Goal: Check status: Check status

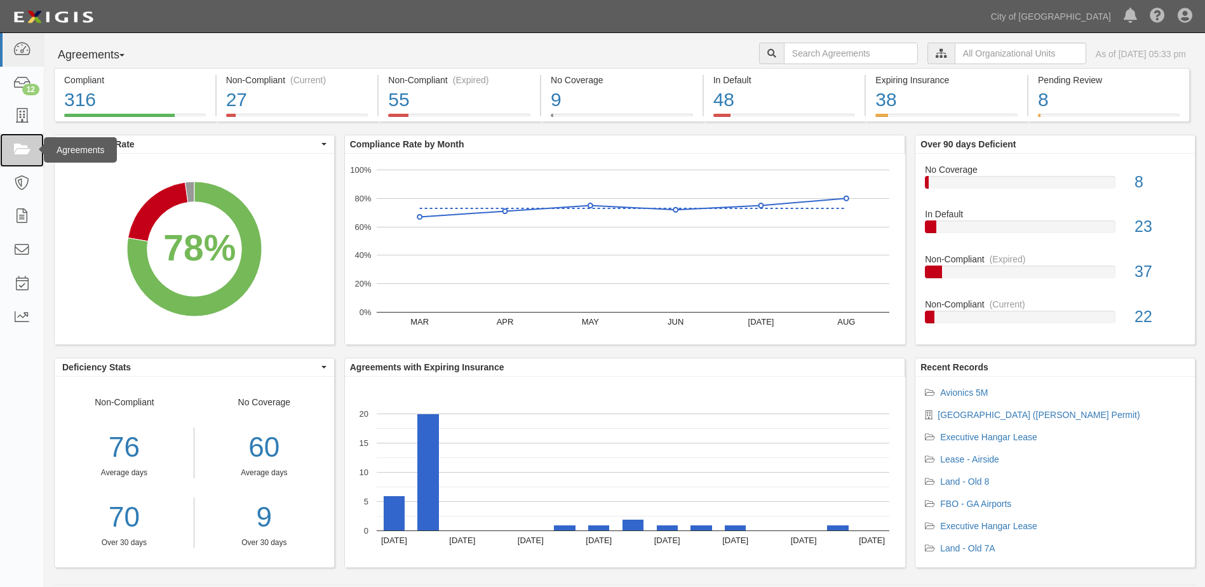
click at [13, 151] on icon at bounding box center [22, 150] width 18 height 15
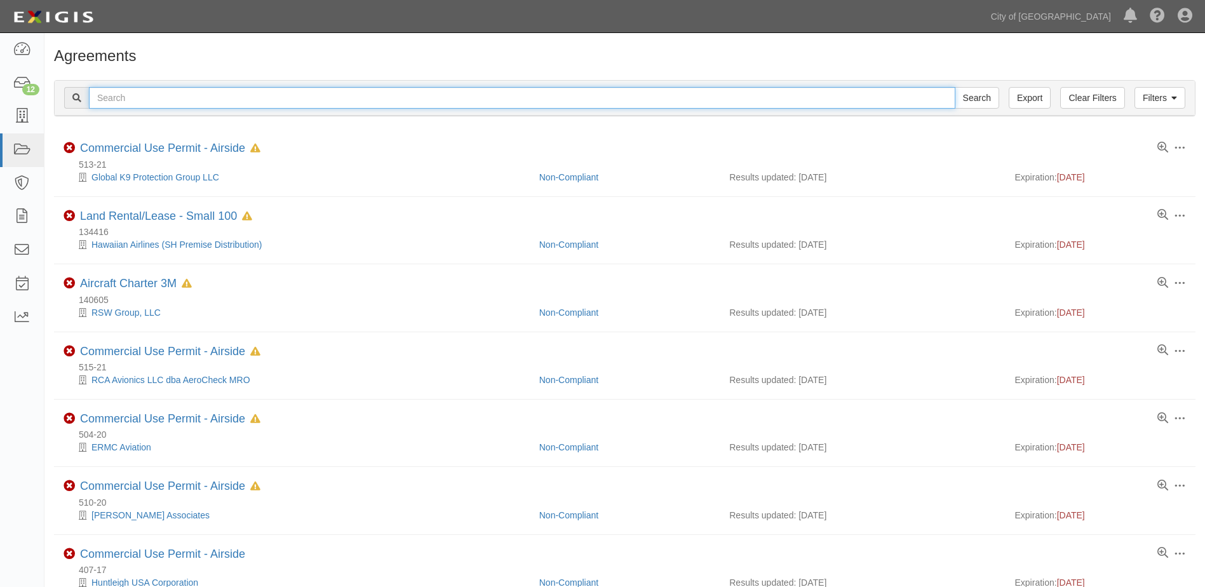
click at [196, 104] on input "text" at bounding box center [522, 98] width 867 height 22
type input "147168"
click at [955, 87] on input "Search" at bounding box center [977, 98] width 44 height 22
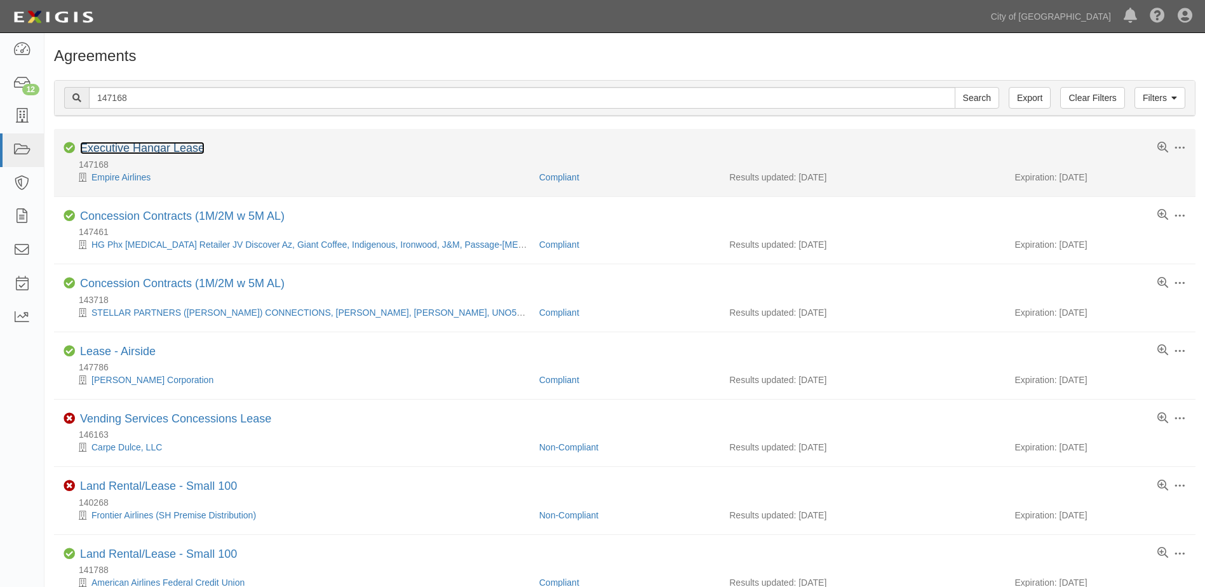
click at [128, 145] on link "Executive Hangar Lease" at bounding box center [142, 148] width 125 height 13
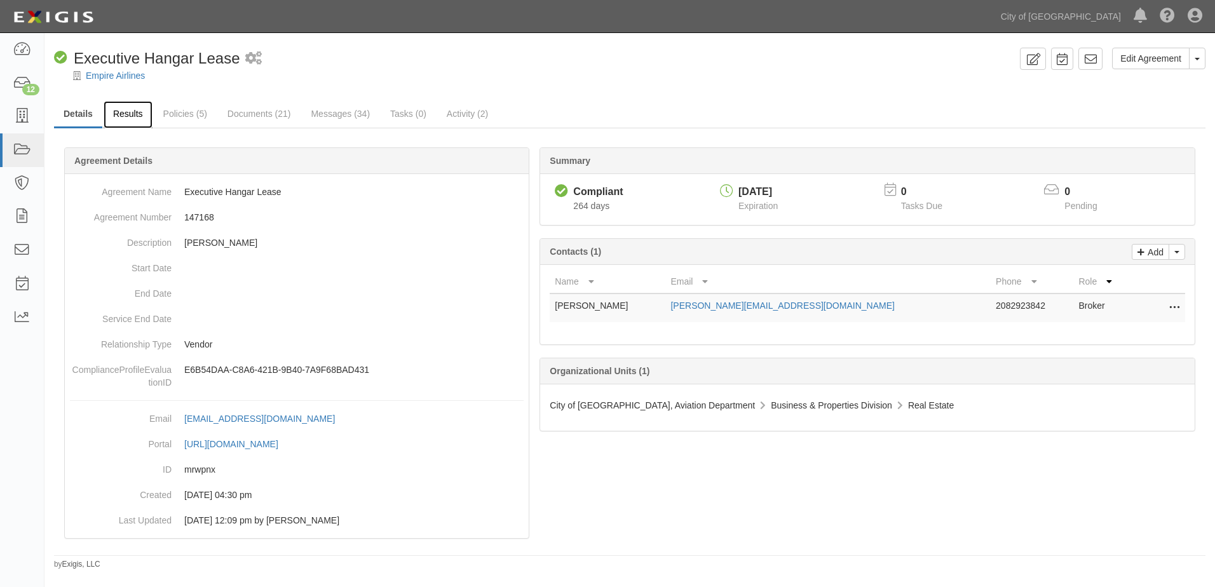
click at [117, 112] on link "Results" at bounding box center [128, 114] width 49 height 27
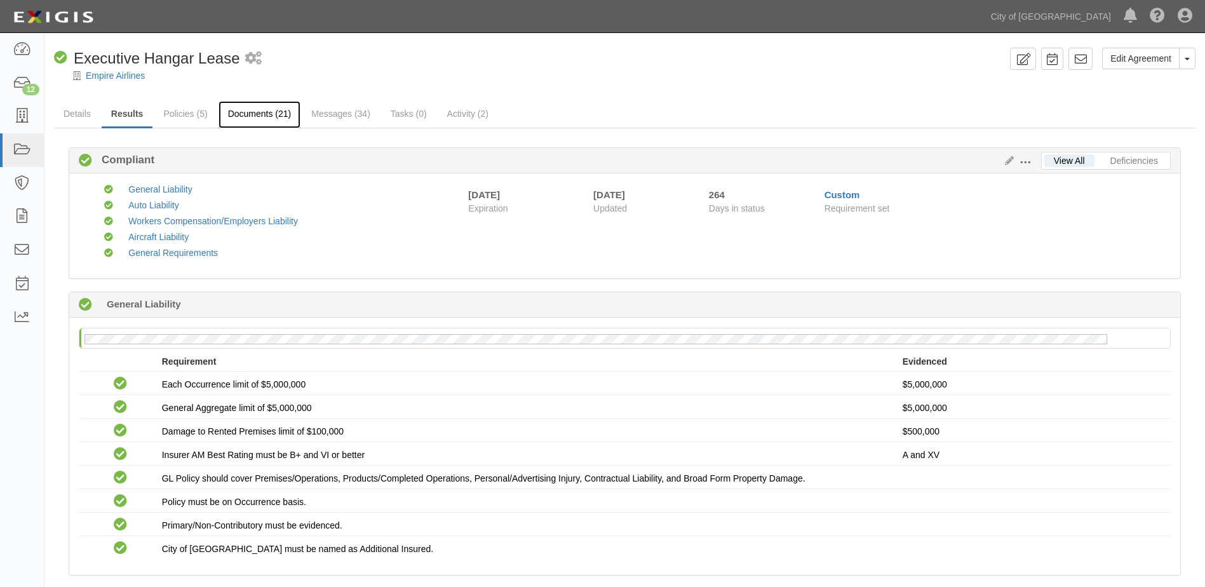
click at [239, 108] on link "Documents (21)" at bounding box center [260, 114] width 83 height 27
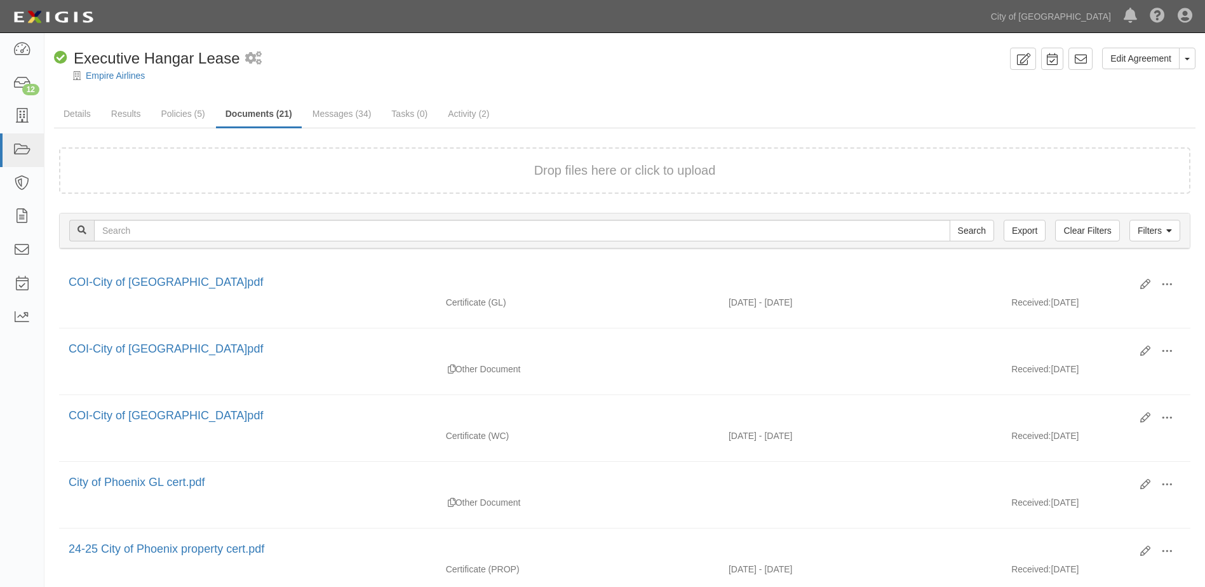
click at [605, 180] on form "Drop files here or click to upload" at bounding box center [624, 170] width 1131 height 46
click at [140, 119] on link "Results" at bounding box center [126, 114] width 49 height 27
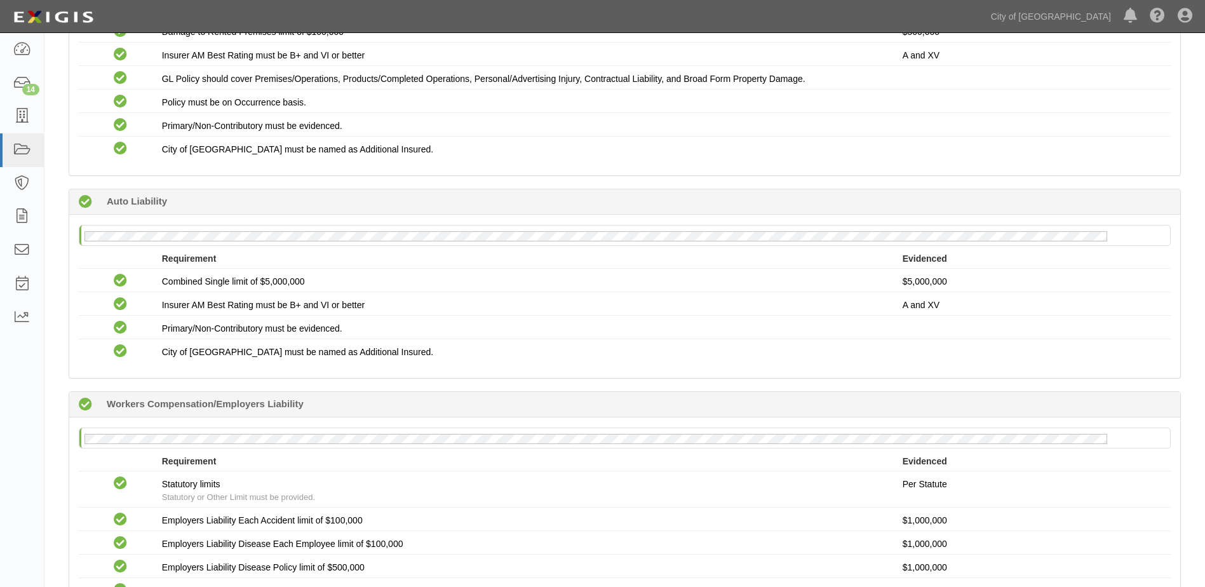
scroll to position [381, 0]
